Goal: Find specific page/section: Find specific page/section

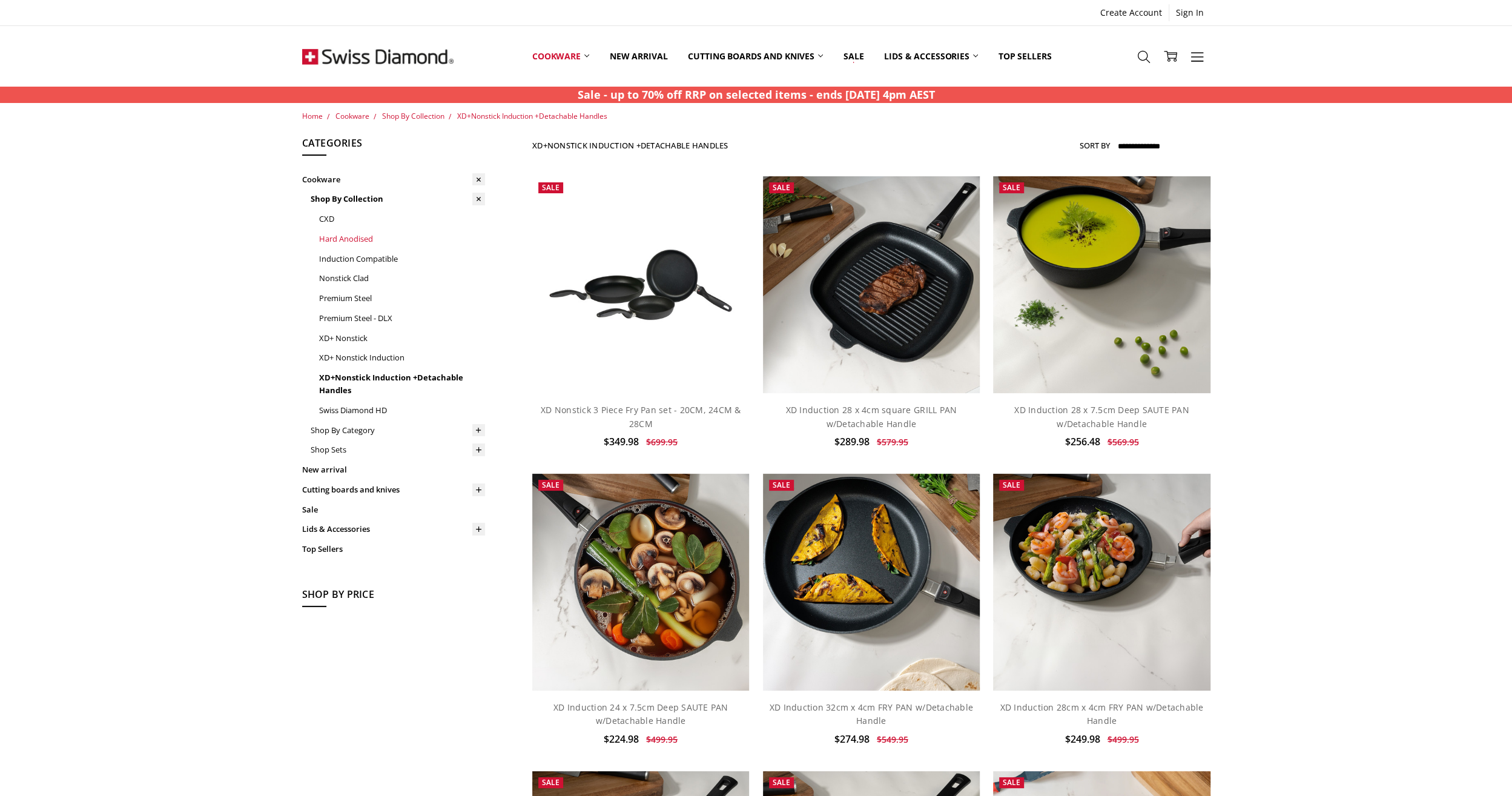
click at [332, 236] on link "Hard Anodised" at bounding box center [402, 239] width 166 height 20
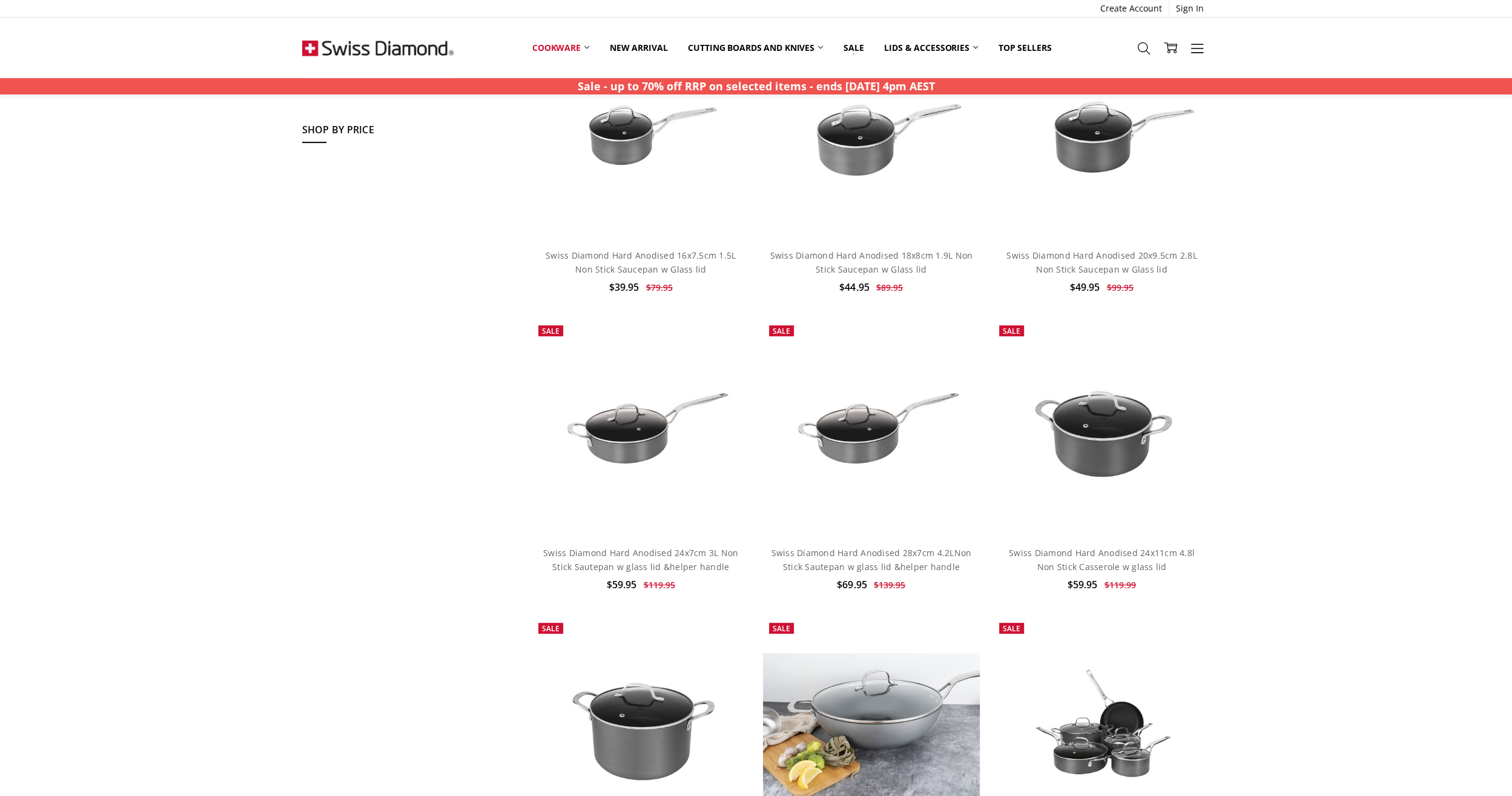
scroll to position [212, 0]
